Goal: Communication & Community: Ask a question

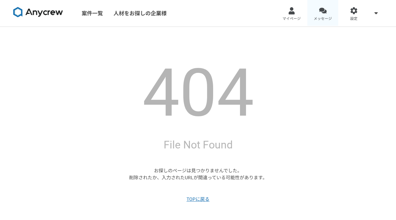
click at [324, 12] on div at bounding box center [323, 11] width 8 height 8
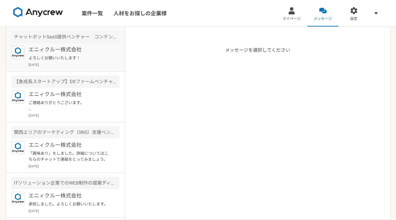
click at [55, 58] on p "よろしくお願いいたします！" at bounding box center [70, 58] width 82 height 6
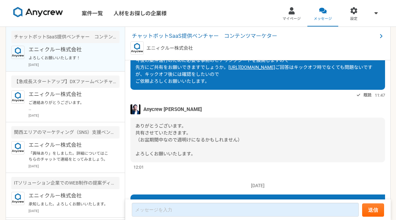
scroll to position [470, 0]
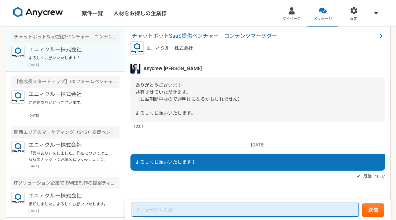
click at [162, 212] on textarea at bounding box center [245, 210] width 227 height 14
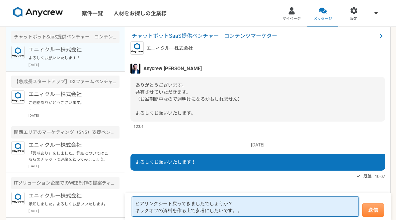
type textarea "ヒアリングシート戻ってきましたでしょうか？ キックオフの資料を作る上で参考にしたいです。。"
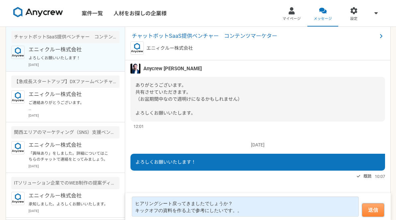
click at [368, 208] on button "送信" at bounding box center [373, 210] width 22 height 13
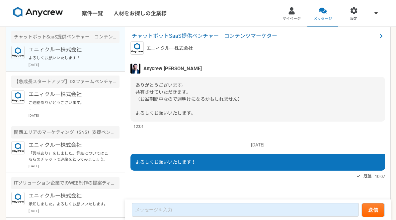
scroll to position [462, 0]
